Goal: Find specific page/section: Find specific page/section

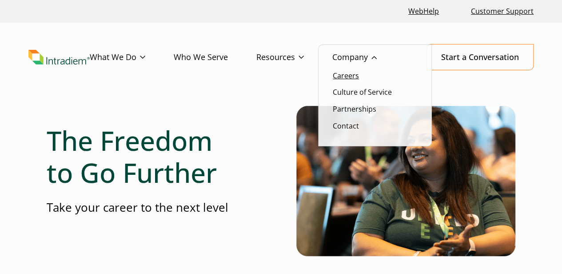
click at [357, 78] on link "Careers" at bounding box center [346, 76] width 26 height 10
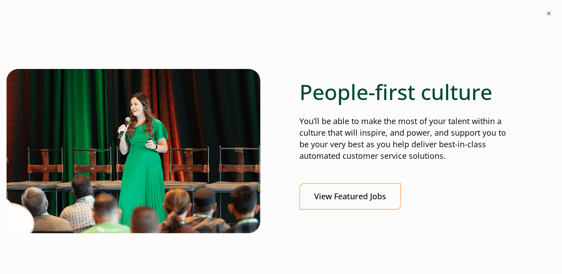
scroll to position [310, 0]
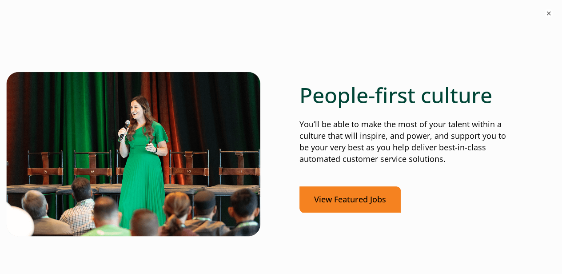
click at [318, 200] on link "View Featured Jobs" at bounding box center [350, 199] width 101 height 26
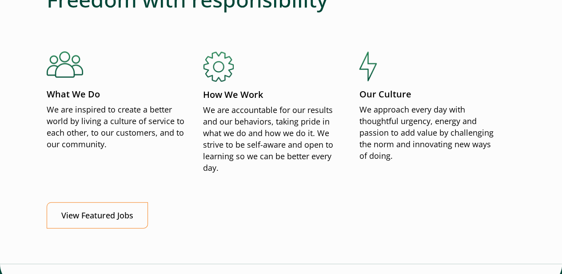
scroll to position [991, 0]
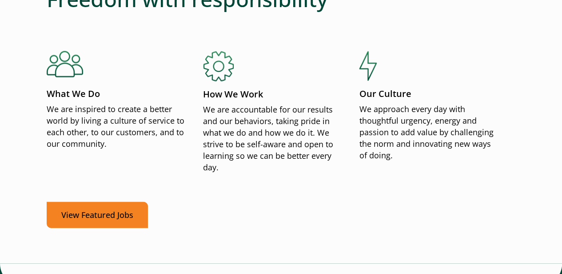
click at [80, 220] on link "View Featured Jobs" at bounding box center [97, 215] width 101 height 26
